Goal: Information Seeking & Learning: Check status

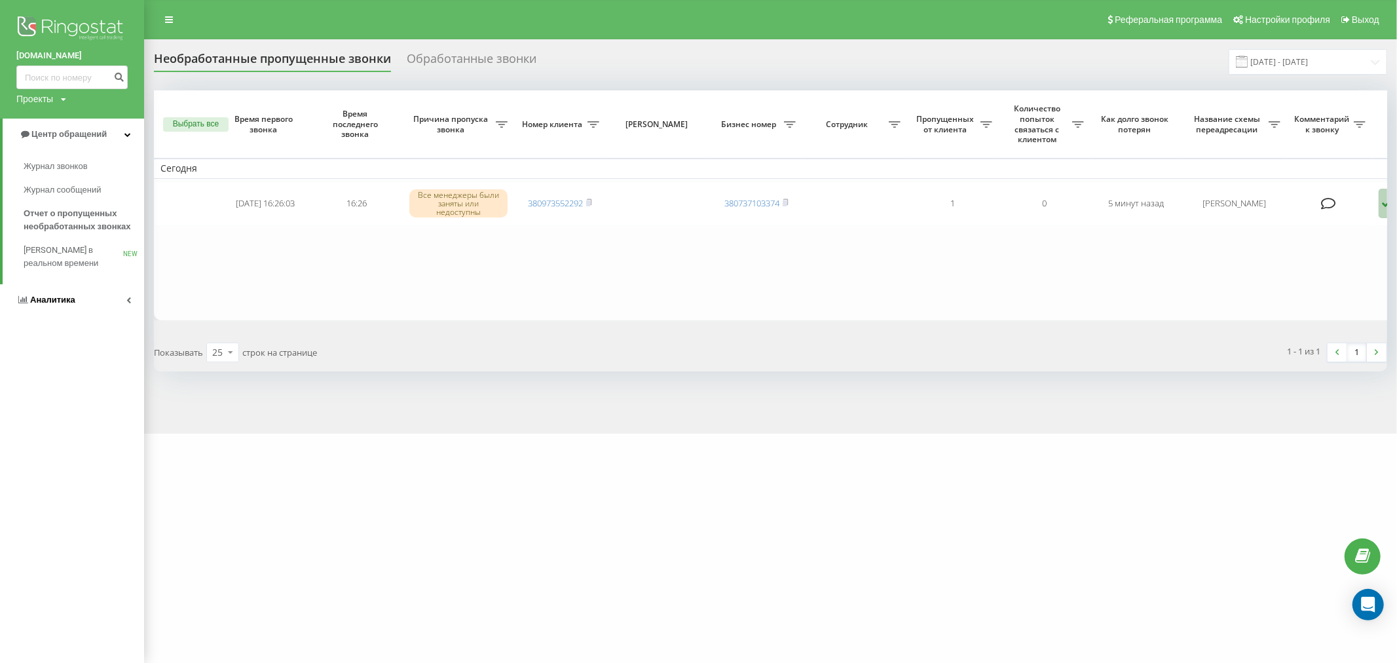
click at [79, 298] on link "Аналитика" at bounding box center [72, 299] width 144 height 31
click at [49, 189] on link "Сотрудники в реальном времени NEW" at bounding box center [84, 204] width 120 height 37
click at [50, 196] on span "Сотрудники в реальном времени" at bounding box center [74, 204] width 100 height 26
click at [51, 199] on span "Сотрудники в реальном времени" at bounding box center [74, 204] width 100 height 26
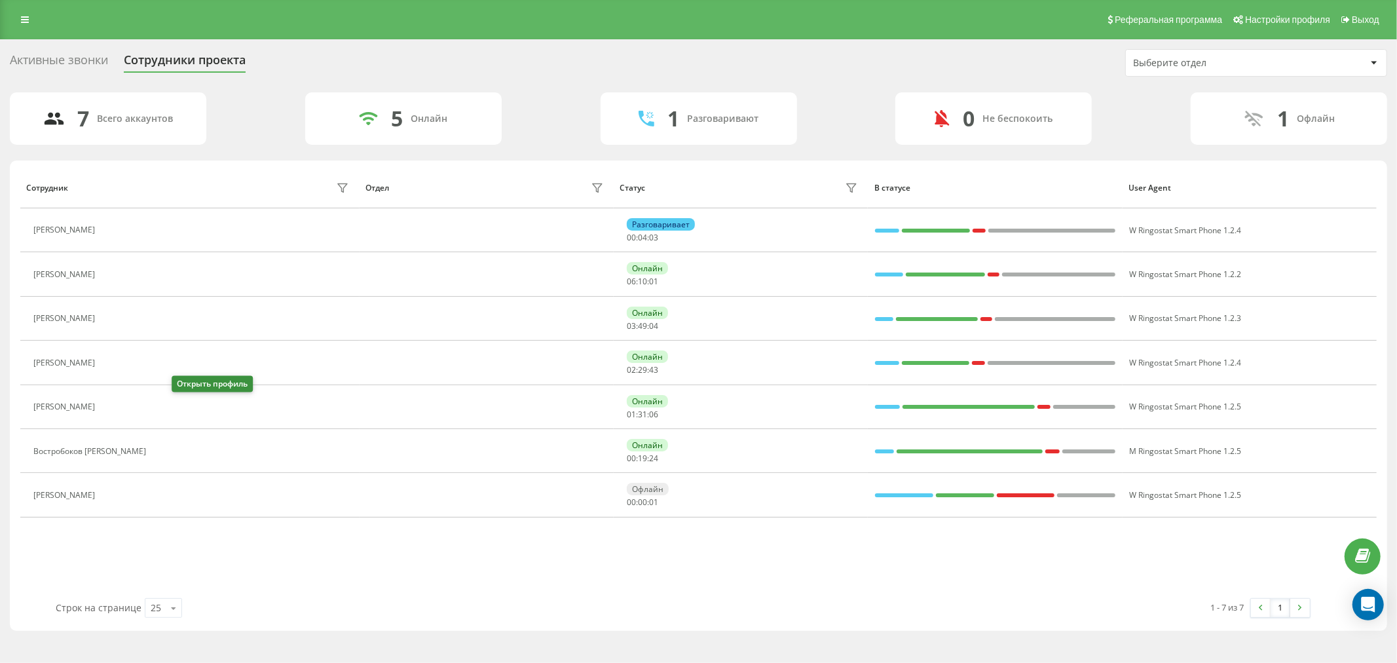
click at [115, 407] on icon at bounding box center [109, 406] width 10 height 10
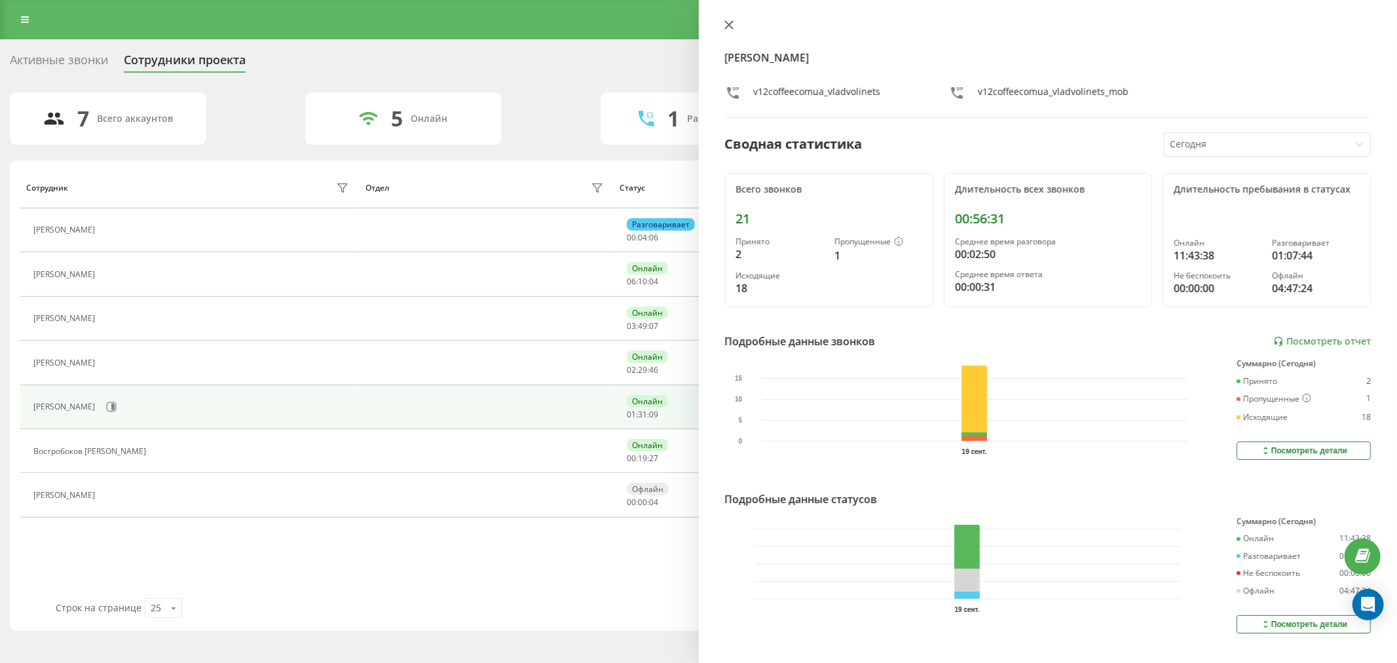
click at [724, 25] on icon at bounding box center [728, 24] width 9 height 9
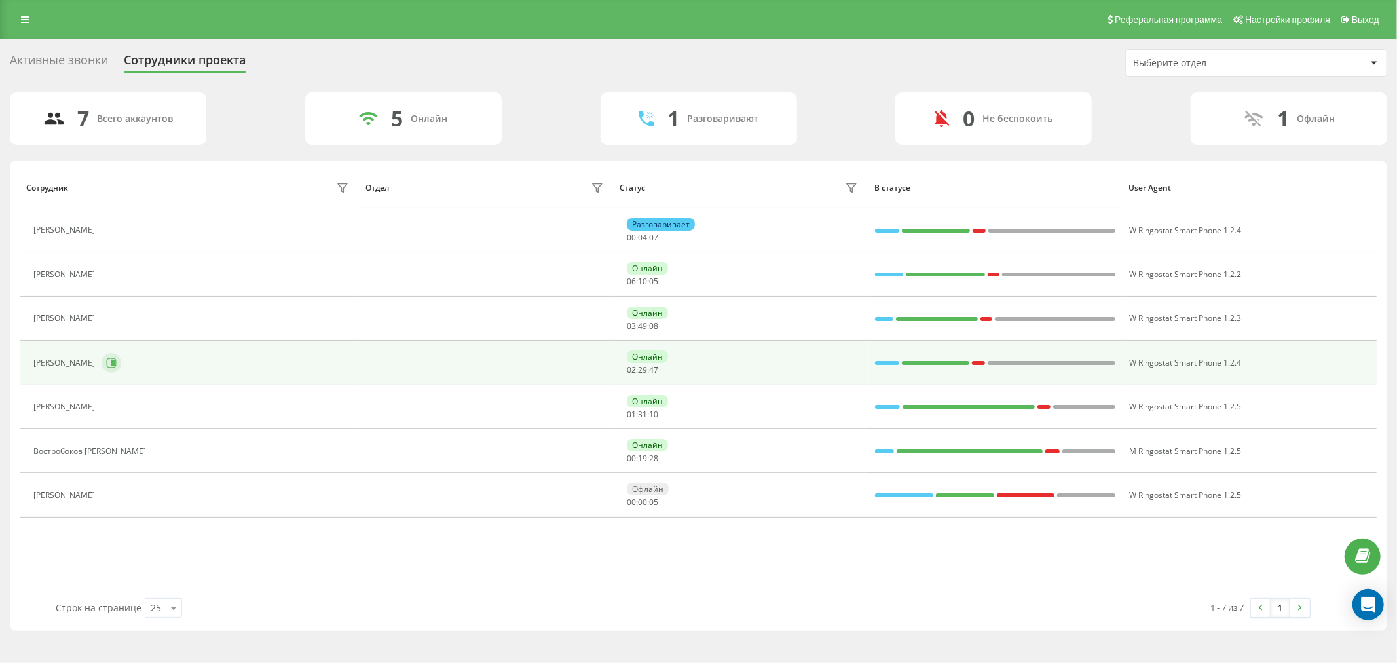
click at [115, 365] on icon at bounding box center [112, 362] width 3 height 7
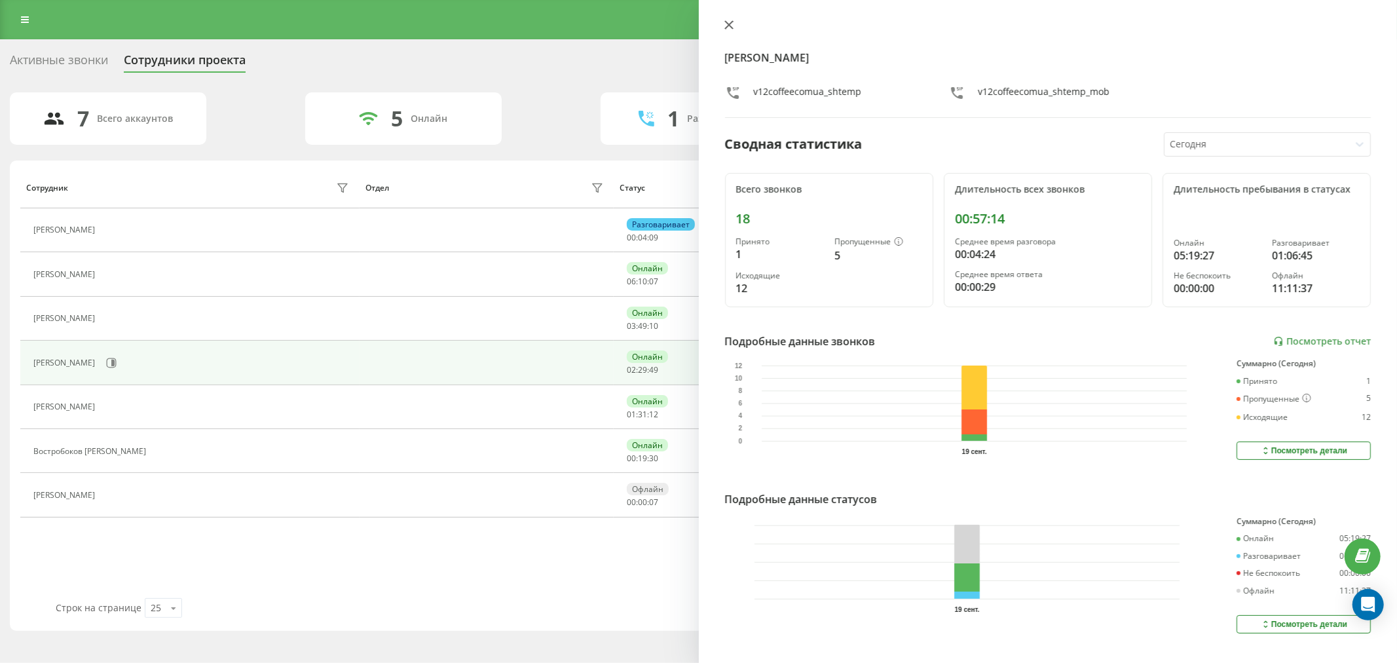
click at [729, 24] on icon at bounding box center [728, 25] width 8 height 8
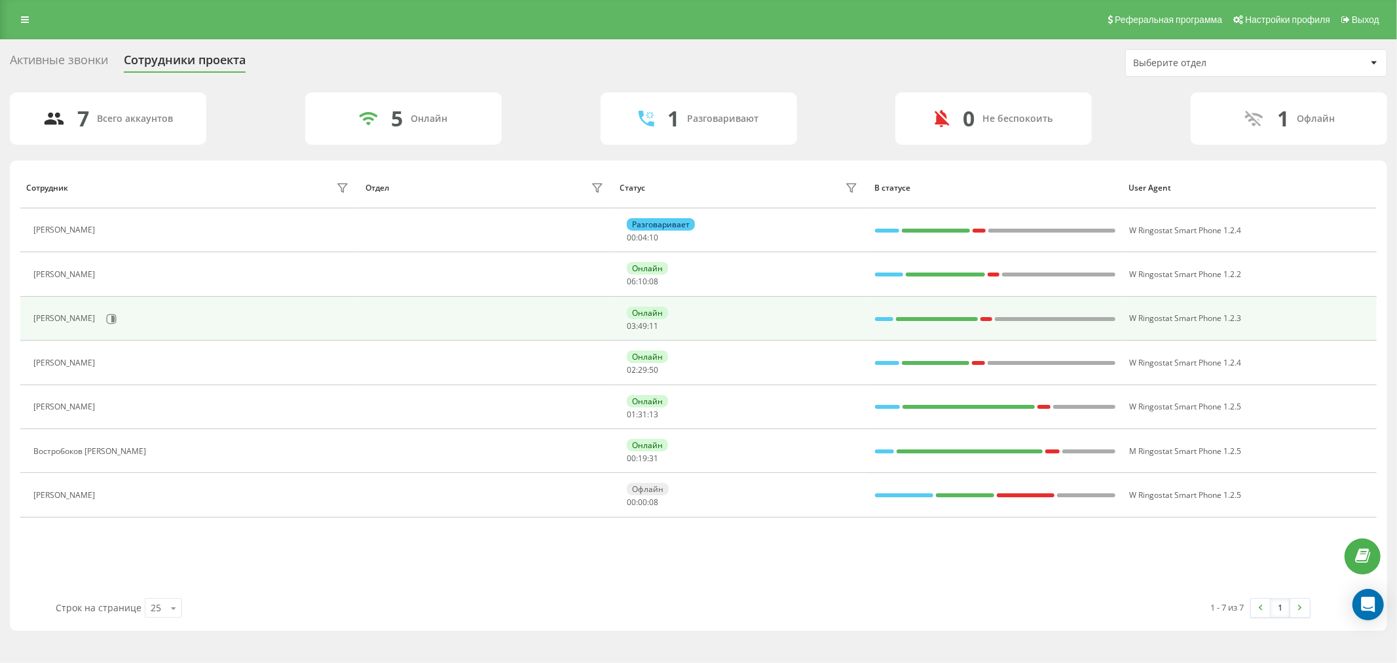
click at [151, 325] on div "Бузікевич Ігор Ігорович" at bounding box center [192, 319] width 319 height 22
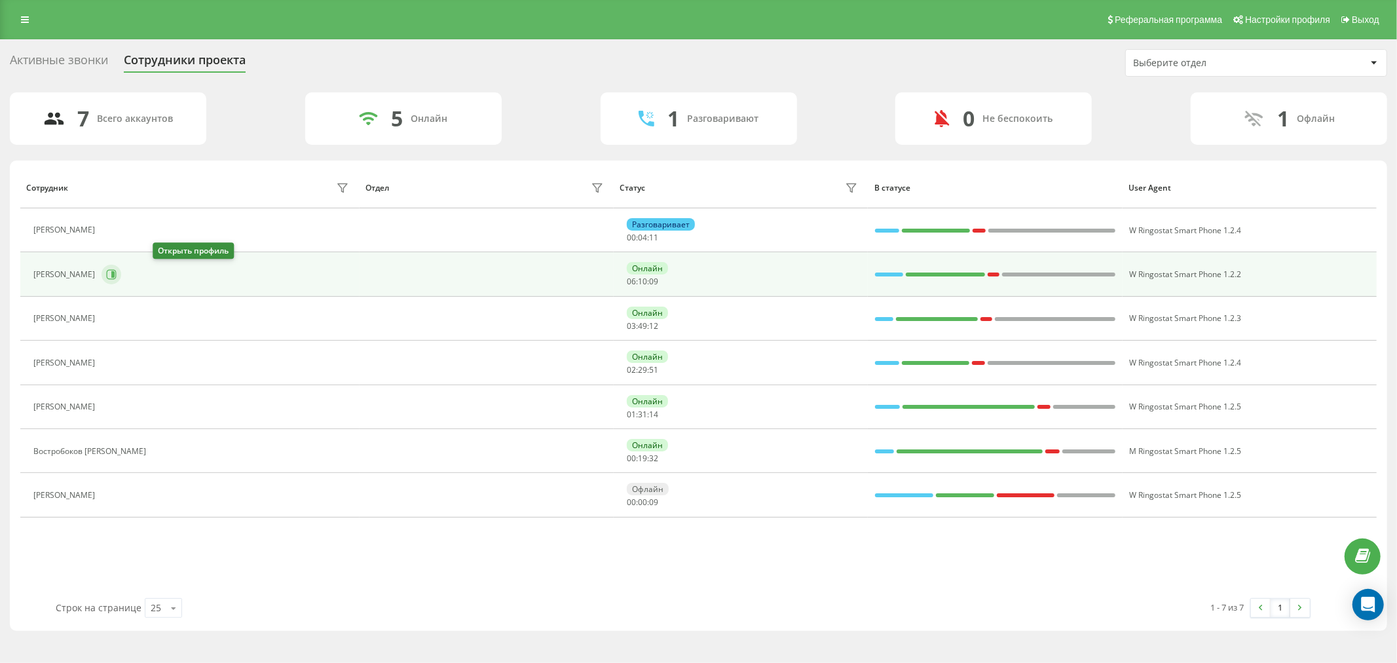
click at [115, 275] on icon at bounding box center [112, 274] width 3 height 7
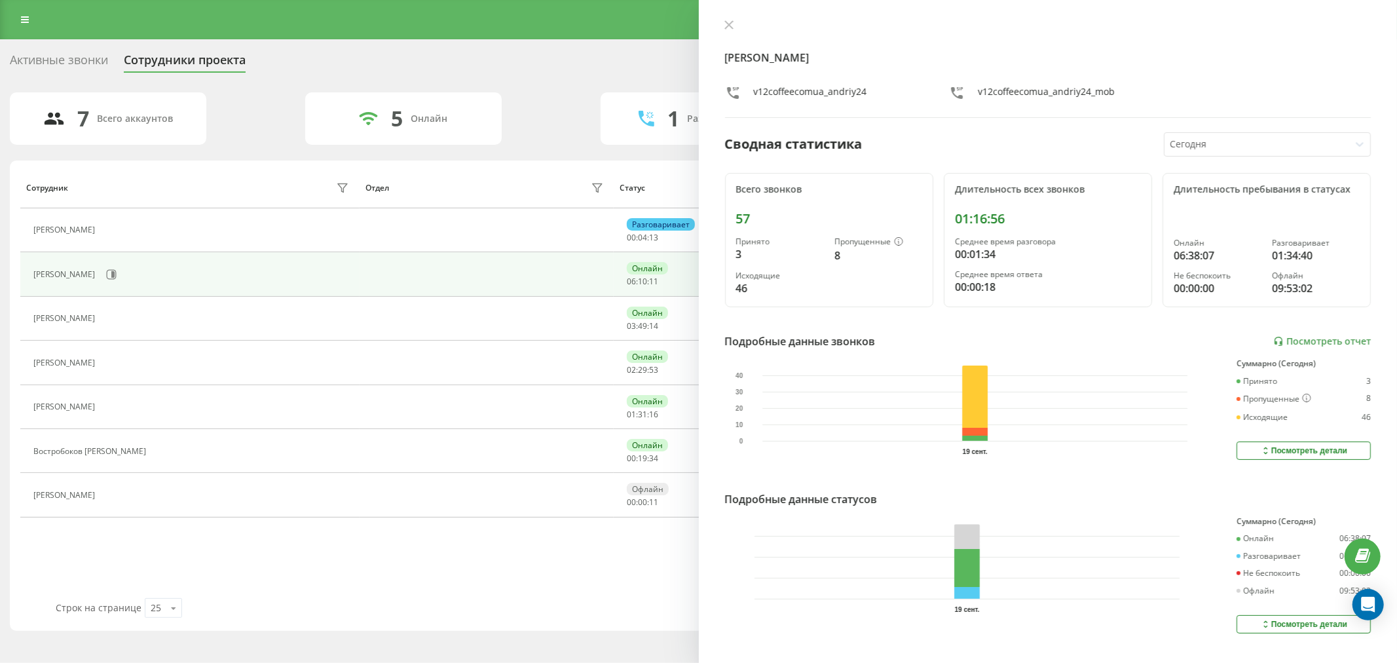
click at [729, 26] on icon at bounding box center [728, 24] width 9 height 9
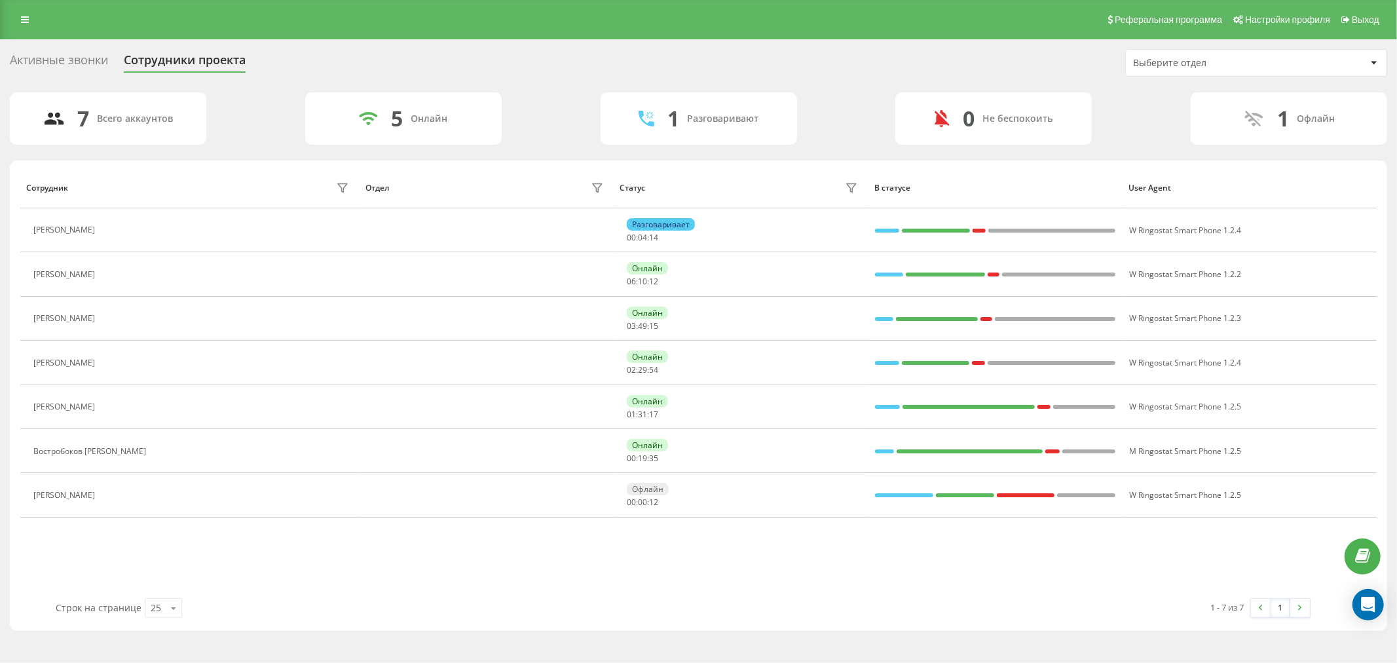
click at [117, 237] on button at bounding box center [109, 232] width 16 height 18
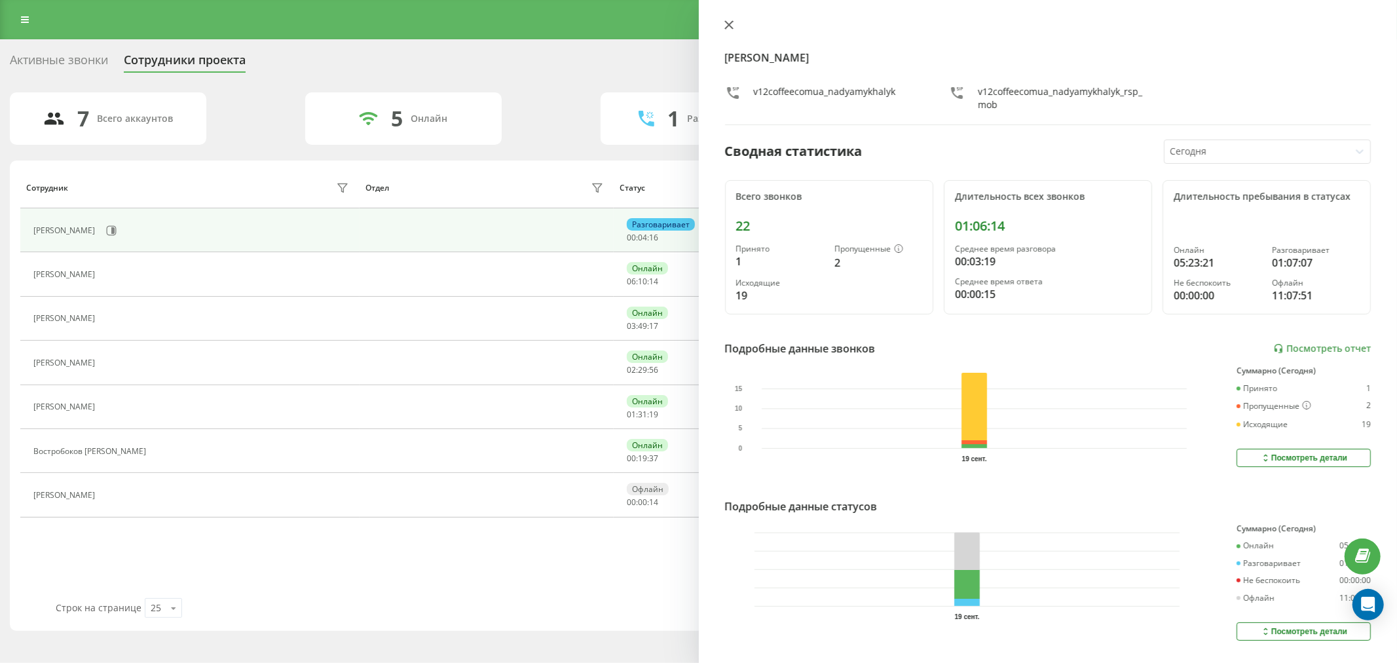
click at [726, 28] on icon at bounding box center [728, 25] width 8 height 8
